Goal: Task Accomplishment & Management: Use online tool/utility

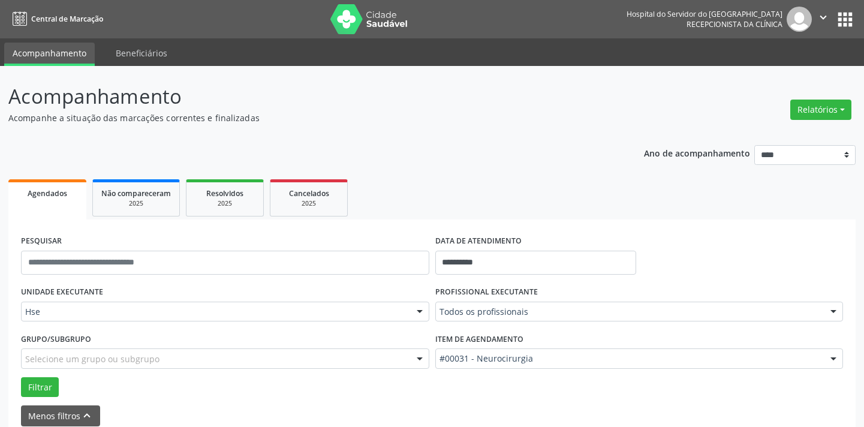
scroll to position [57, 0]
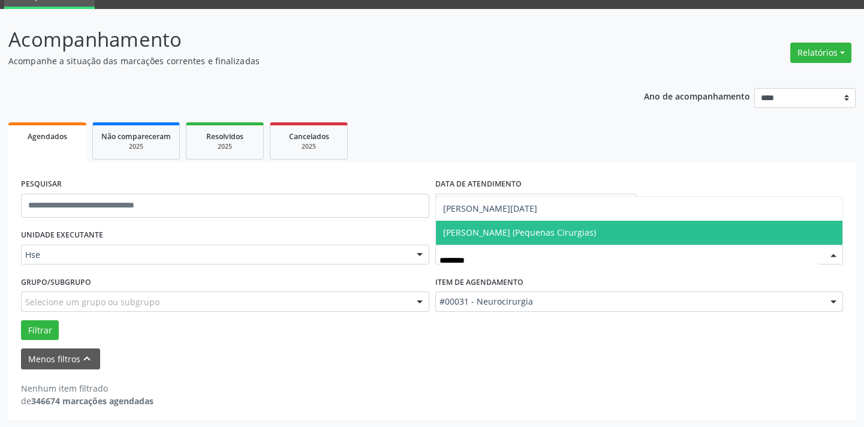
type input "*********"
click at [536, 232] on span "[PERSON_NAME] (Pequenas Cirurgias)" at bounding box center [519, 232] width 153 height 11
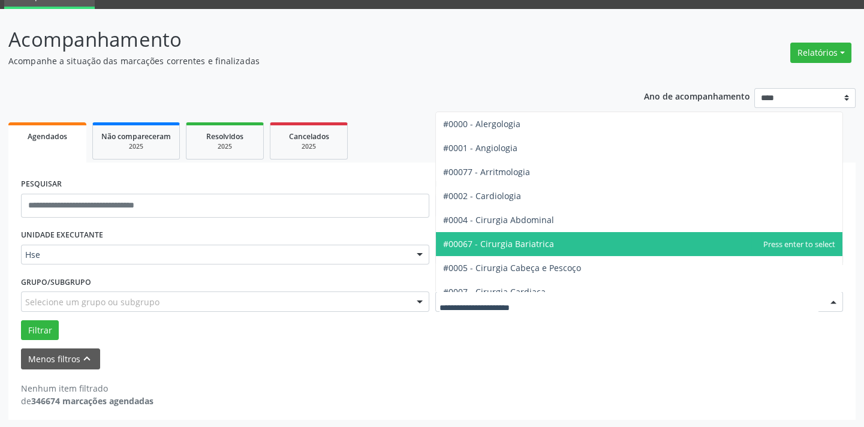
scroll to position [54, 0]
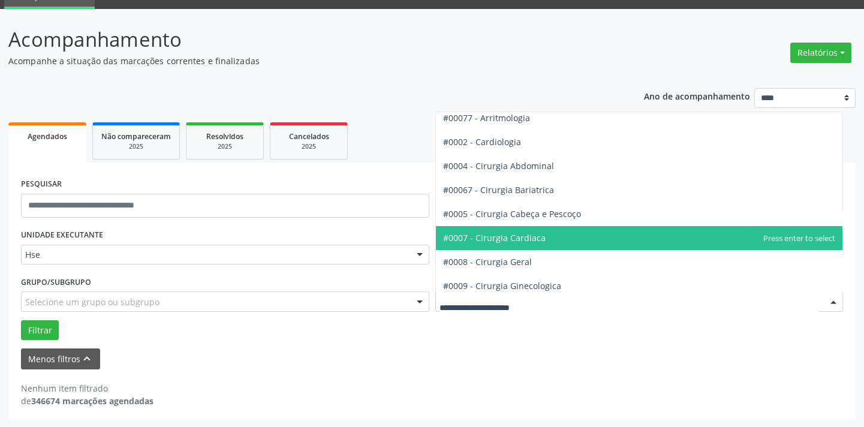
click at [538, 246] on span "#0007 - Cirurgia Cardiaca" at bounding box center [639, 238] width 407 height 24
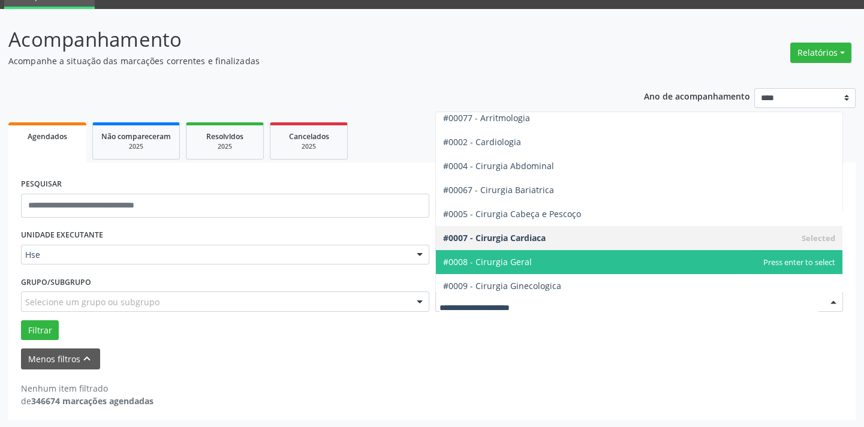
click at [526, 265] on span "#0008 - Cirurgia Geral" at bounding box center [487, 261] width 89 height 11
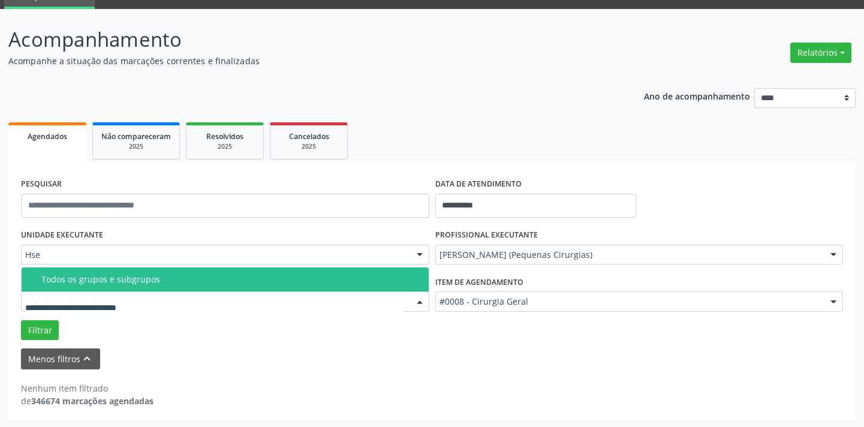
click at [101, 286] on span "Todos os grupos e subgrupos" at bounding box center [225, 279] width 407 height 24
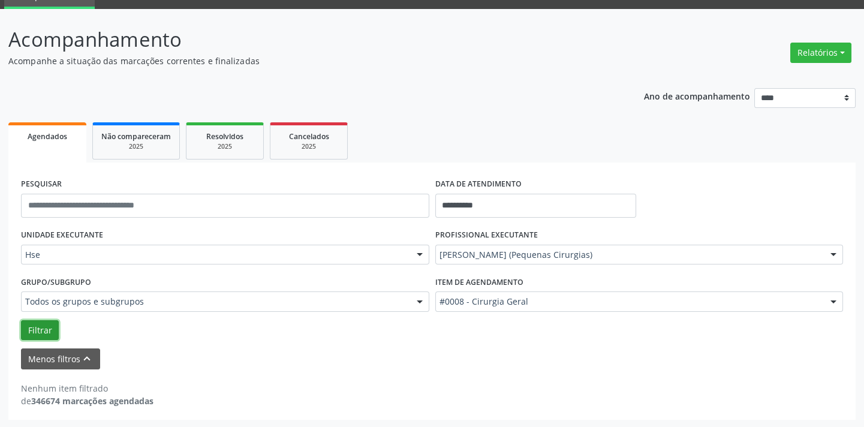
click at [47, 328] on button "Filtrar" at bounding box center [40, 330] width 38 height 20
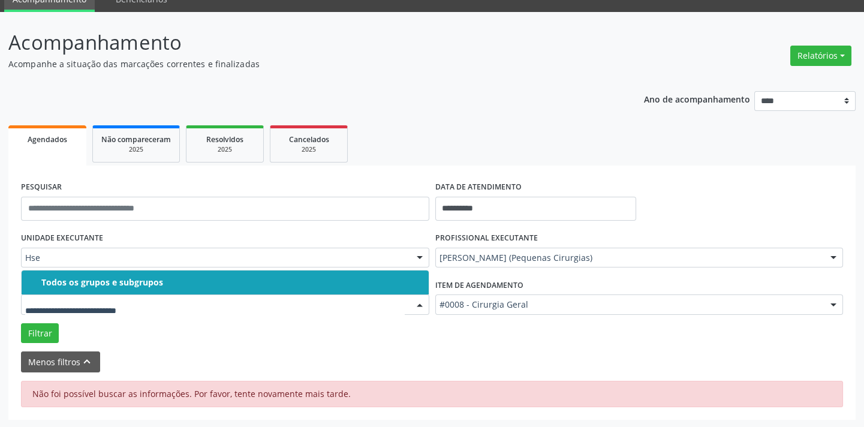
click at [140, 287] on span "Todos os grupos e subgrupos" at bounding box center [225, 282] width 407 height 24
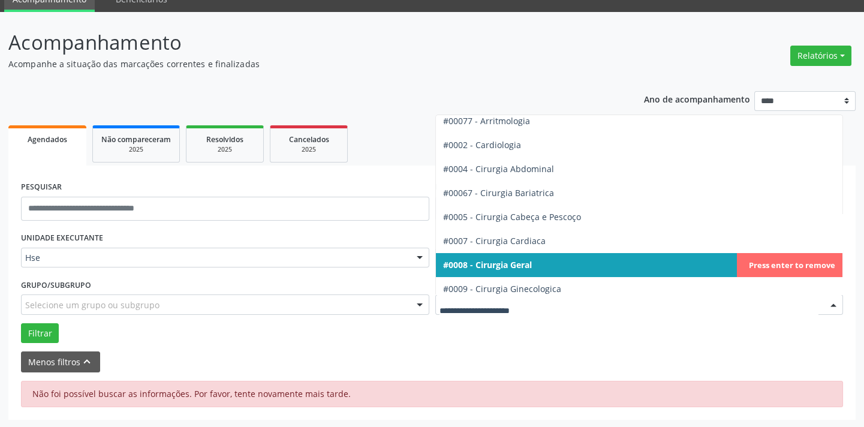
click at [566, 263] on span "#0008 - Cirurgia Geral" at bounding box center [639, 265] width 407 height 24
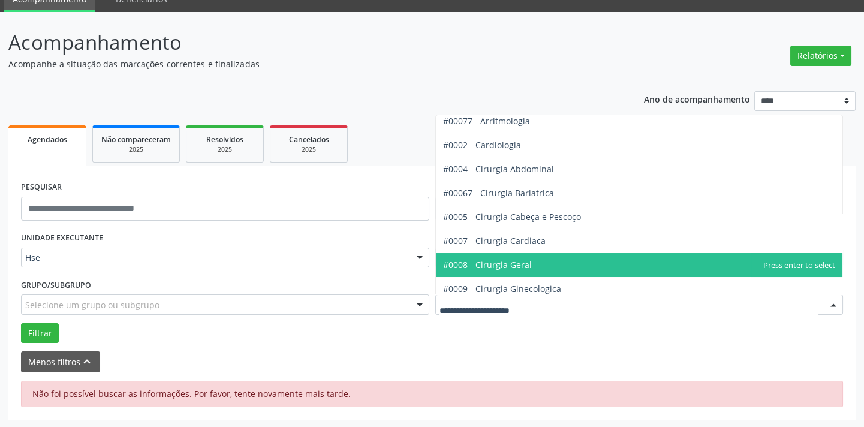
click at [508, 264] on span "#0008 - Cirurgia Geral" at bounding box center [487, 264] width 89 height 11
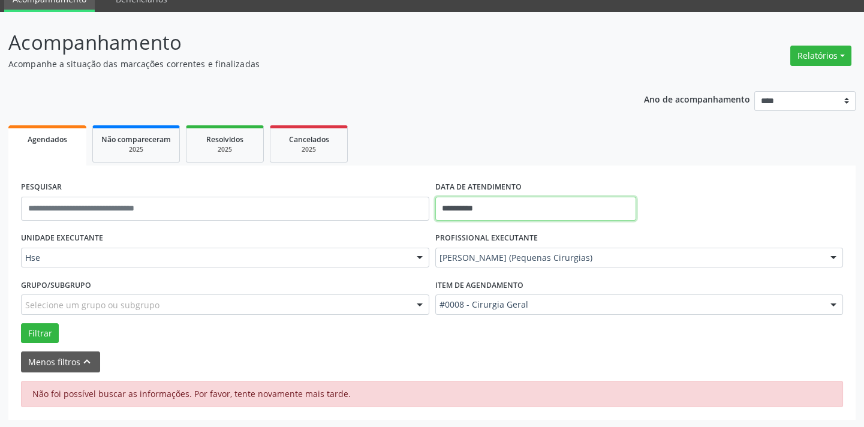
click at [472, 207] on input "**********" at bounding box center [535, 209] width 201 height 24
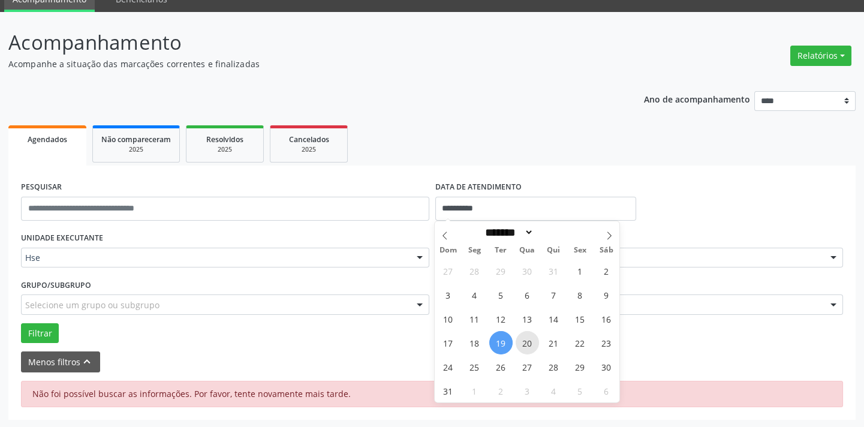
click at [523, 345] on span "20" at bounding box center [526, 342] width 23 height 23
type input "**********"
click at [523, 345] on span "20" at bounding box center [526, 342] width 23 height 23
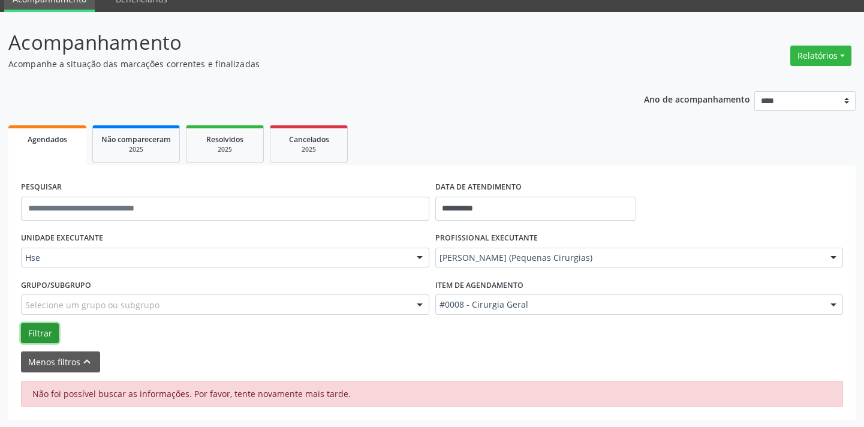
click at [43, 325] on button "Filtrar" at bounding box center [40, 333] width 38 height 20
